Goal: Find contact information: Find contact information

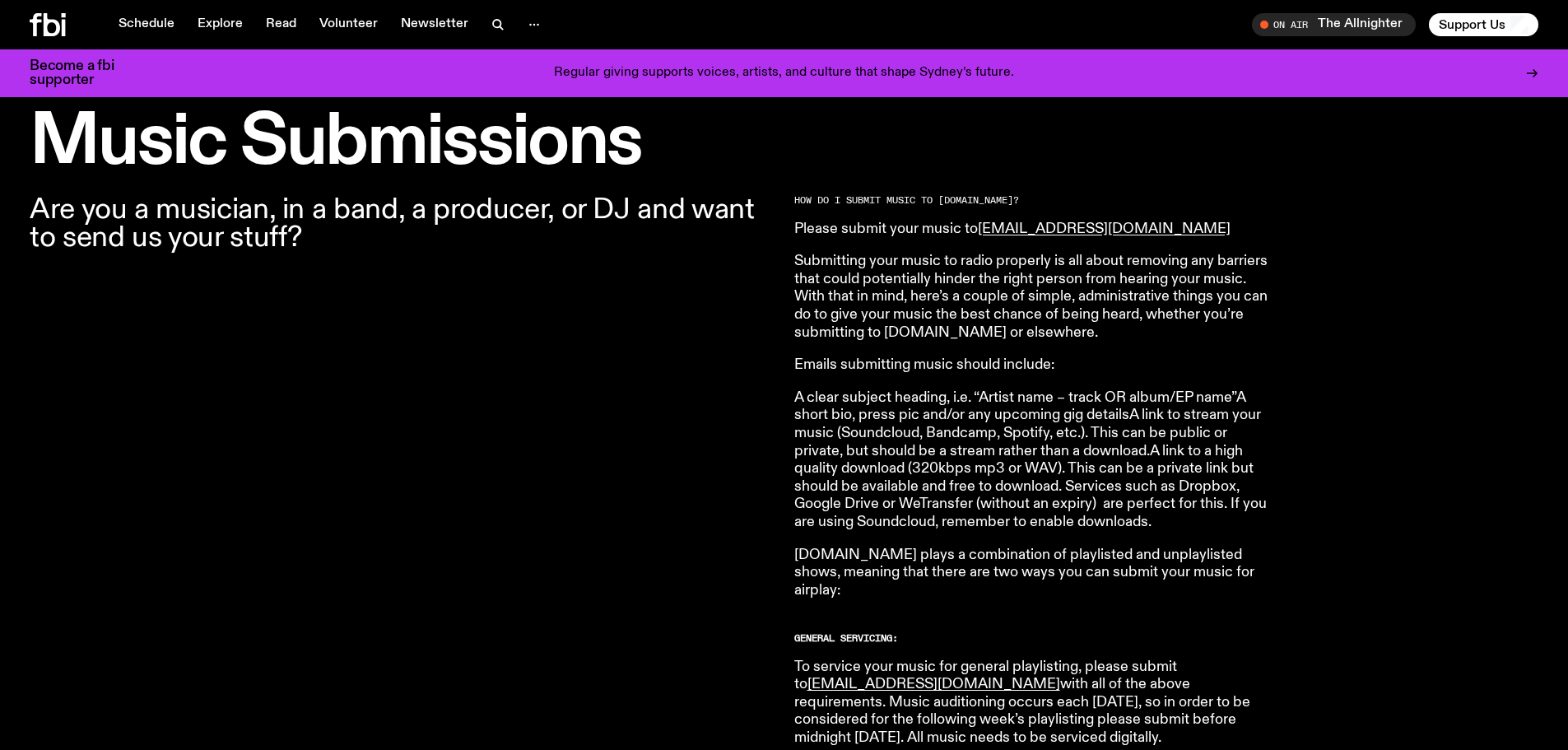
scroll to position [486, 0]
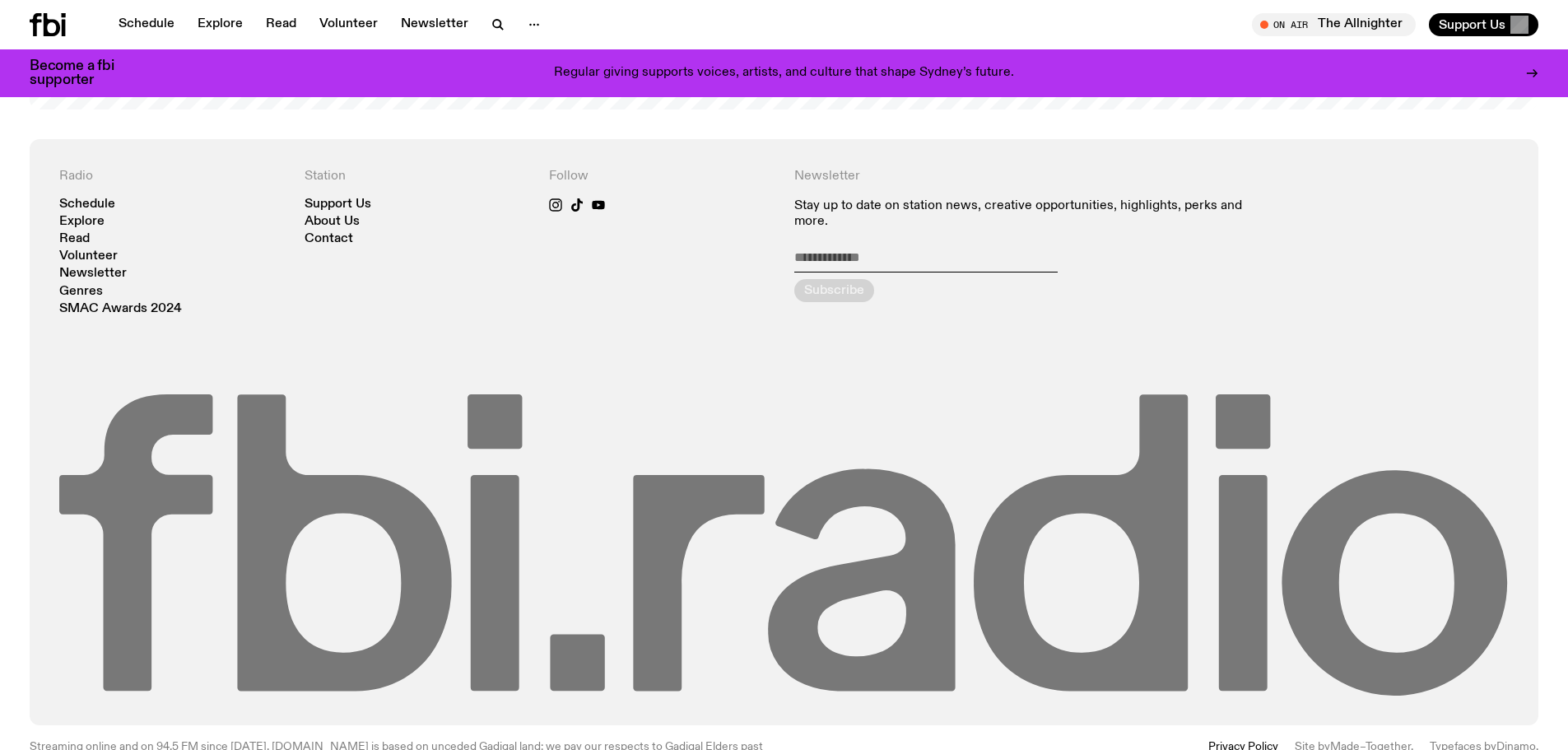
scroll to position [3911, 0]
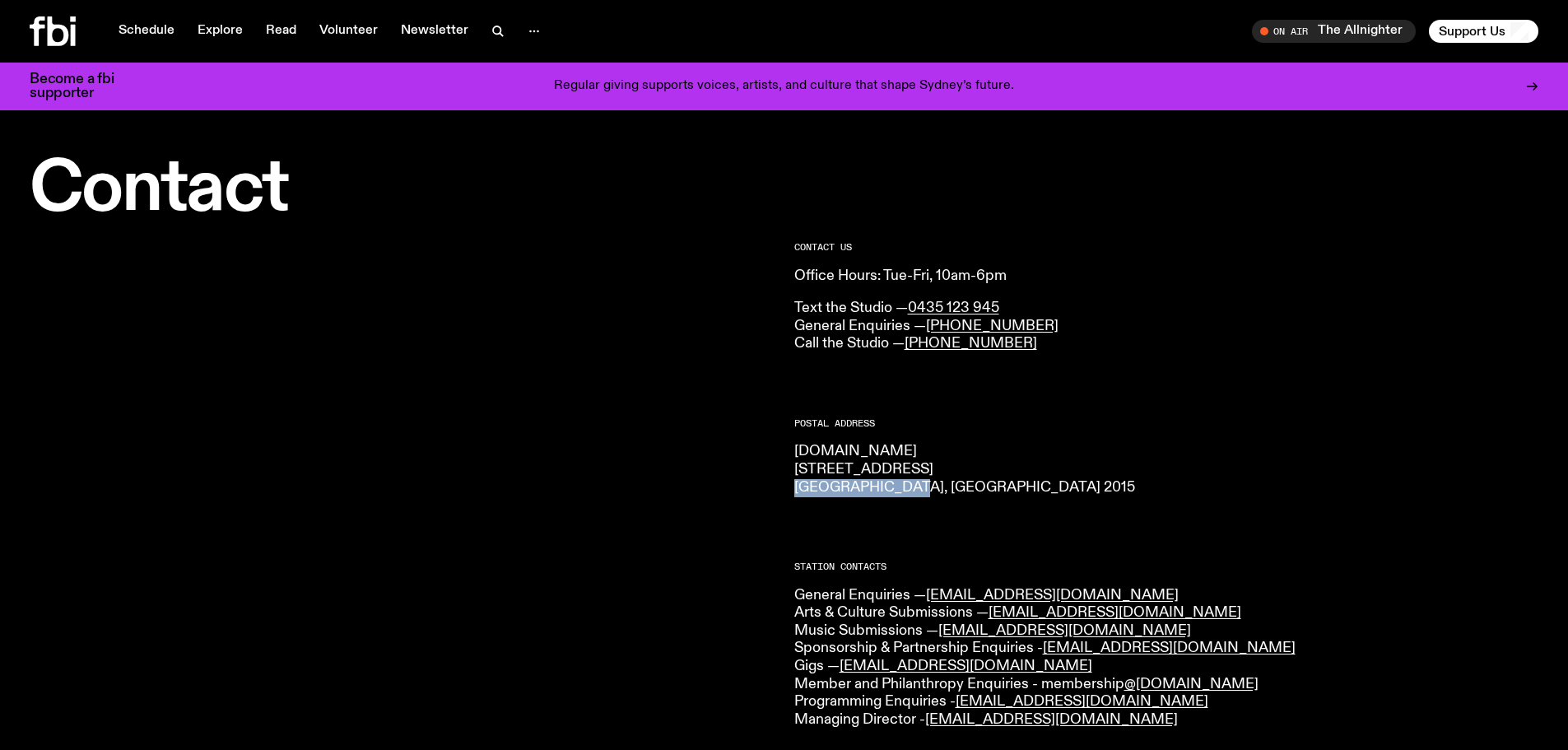
drag, startPoint x: 900, startPoint y: 484, endPoint x: 796, endPoint y: 484, distance: 104.0
click at [796, 484] on p "[DOMAIN_NAME] [STREET_ADDRESS] 2015" at bounding box center [1167, 470] width 745 height 54
copy p "[GEOGRAPHIC_DATA], [GEOGRAPHIC_DATA]"
drag, startPoint x: 933, startPoint y: 467, endPoint x: 792, endPoint y: 473, distance: 141.1
click at [792, 473] on div "CONTACT US Office Hours: Tue-Fri, 10am-6pm Text the Studio — 0435 123 945 Gener…" at bounding box center [784, 748] width 1568 height 1050
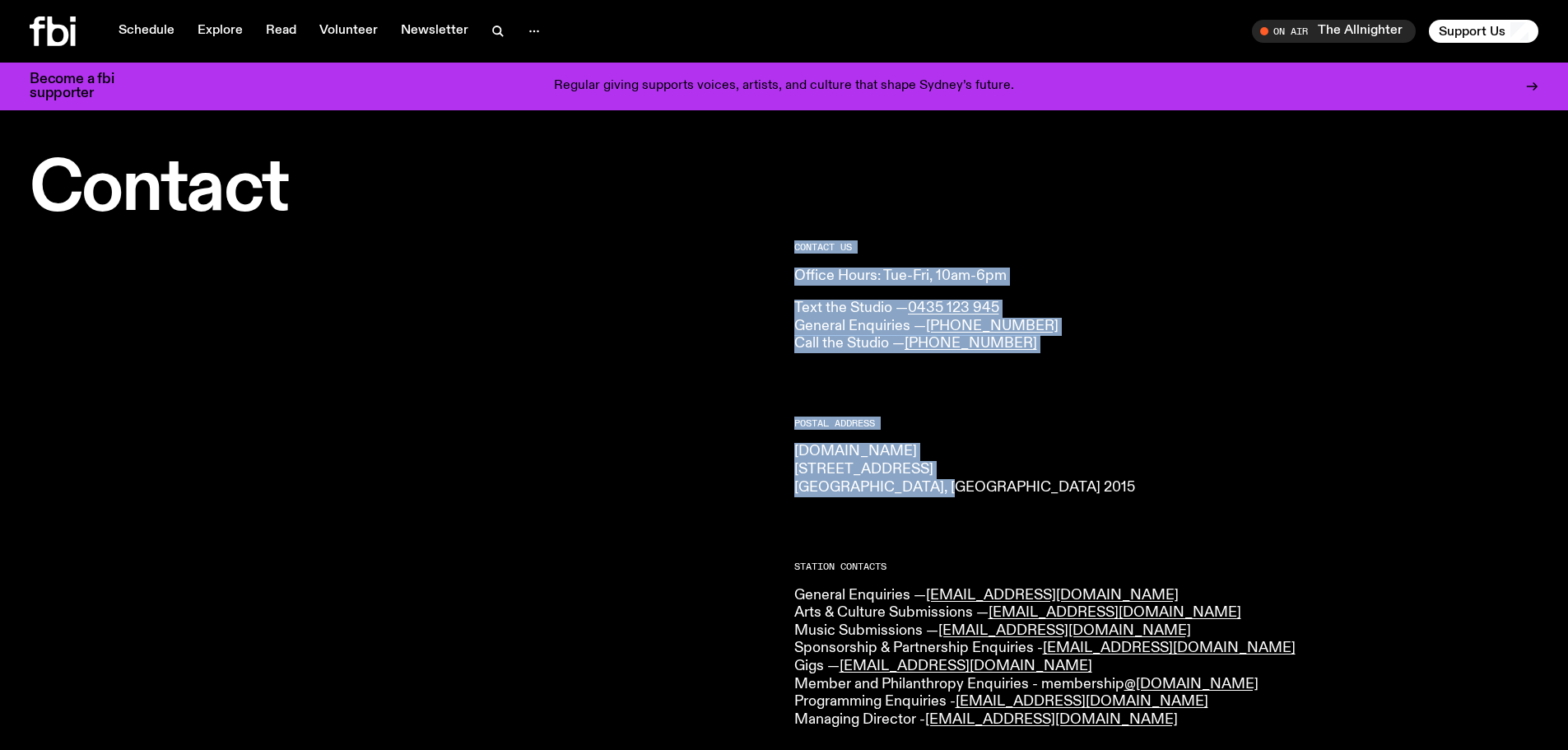
drag, startPoint x: 950, startPoint y: 485, endPoint x: 774, endPoint y: 469, distance: 176.7
click at [774, 469] on div "CONTACT US Office Hours: Tue-Fri, 10am-6pm Text the Studio — 0435 123 945 Gener…" at bounding box center [784, 748] width 1568 height 1050
click at [823, 474] on p "[DOMAIN_NAME] [STREET_ADDRESS] 2015" at bounding box center [1167, 470] width 745 height 54
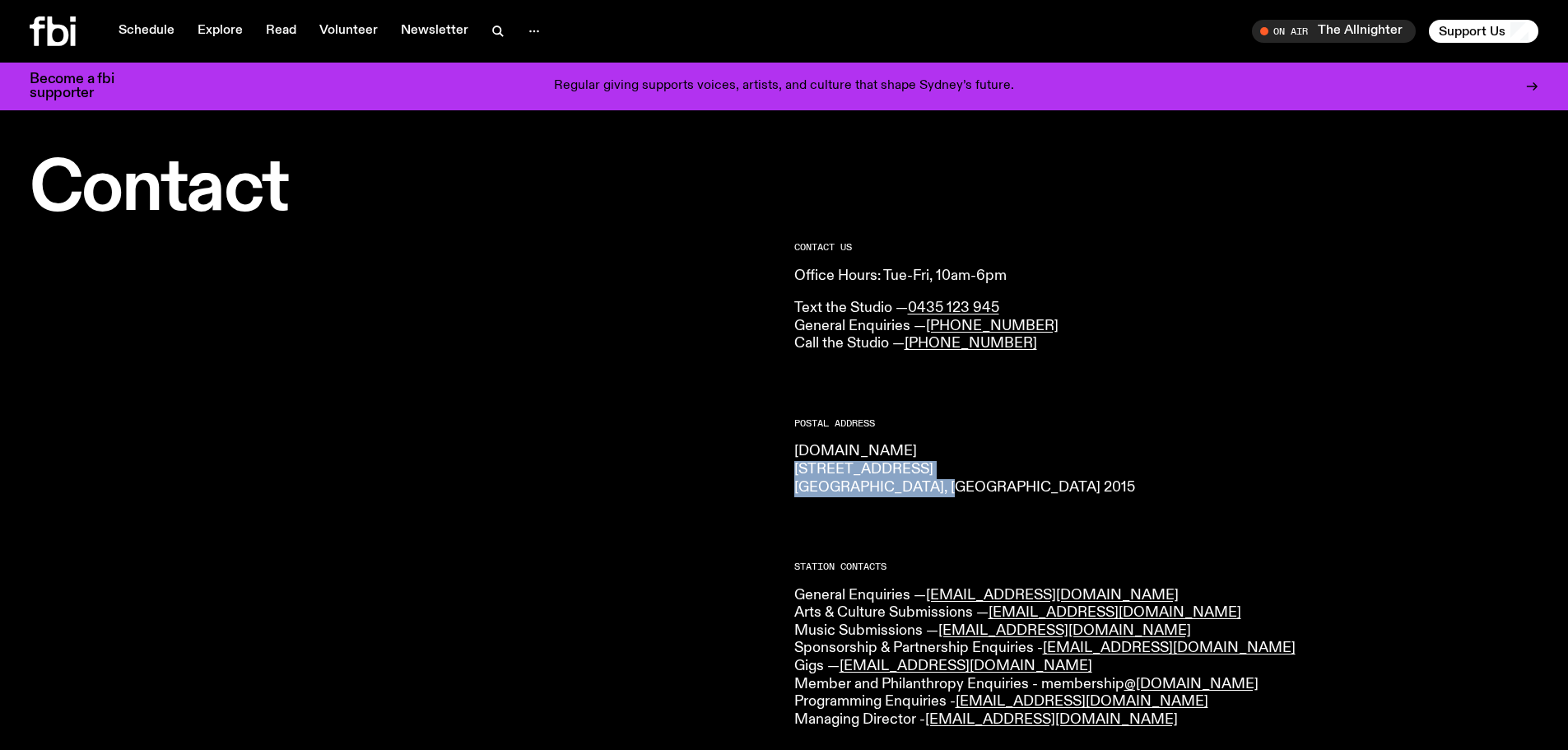
drag, startPoint x: 956, startPoint y: 480, endPoint x: 792, endPoint y: 474, distance: 164.1
click at [792, 474] on div "CONTACT US Office Hours: Tue-Fri, 10am-6pm Text the Studio — 0435 123 945 Gener…" at bounding box center [784, 748] width 1568 height 1050
copy p "[STREET_ADDRESS] 2015"
